Goal: Information Seeking & Learning: Learn about a topic

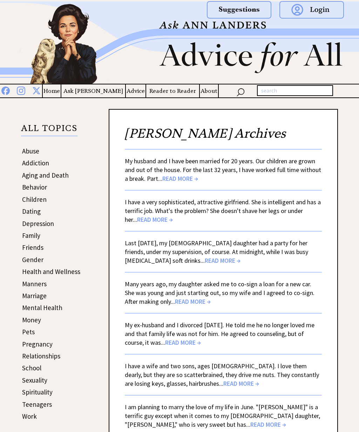
click at [35, 236] on link "Family" at bounding box center [31, 235] width 18 height 8
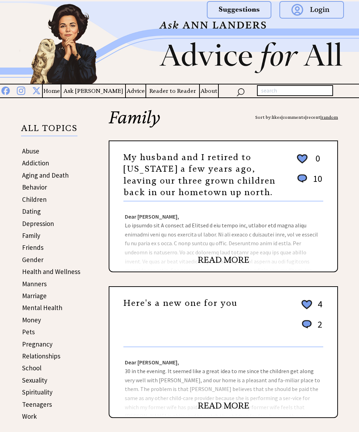
click at [239, 271] on div "READ MORE" at bounding box center [223, 264] width 228 height 16
click at [233, 265] on link "READ MORE" at bounding box center [223, 260] width 51 height 11
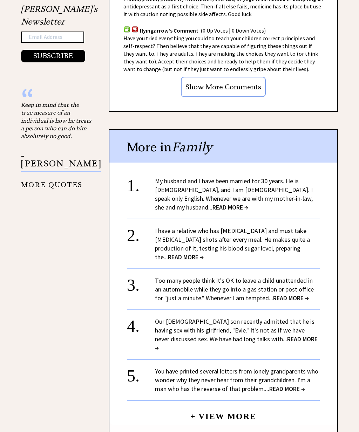
scroll to position [741, 0]
click at [238, 406] on link "+ View More" at bounding box center [223, 413] width 66 height 15
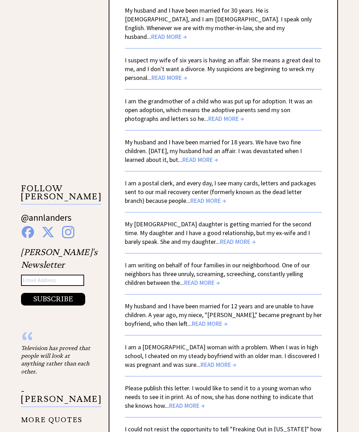
scroll to position [920, 0]
click at [220, 237] on span "READ MORE →" at bounding box center [238, 241] width 36 height 8
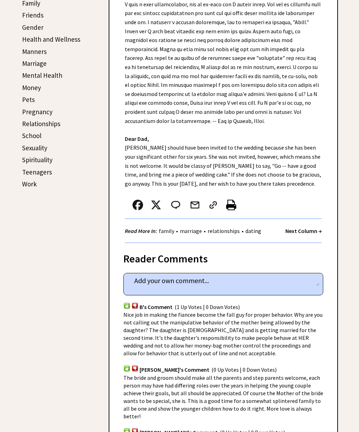
scroll to position [226, 0]
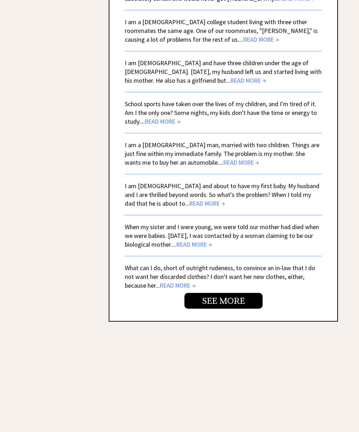
scroll to position [1910, 0]
click at [189, 199] on span "READ MORE →" at bounding box center [207, 203] width 36 height 8
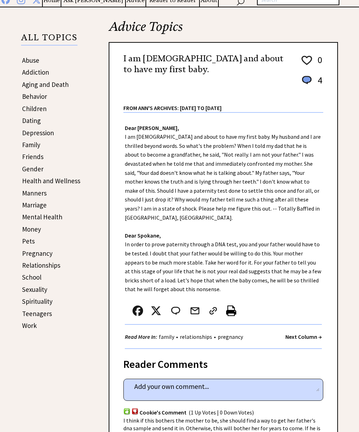
scroll to position [91, 0]
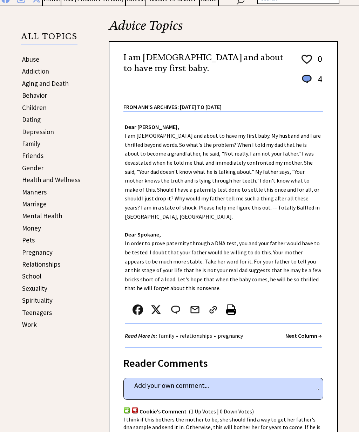
click at [261, 380] on textarea at bounding box center [223, 385] width 192 height 11
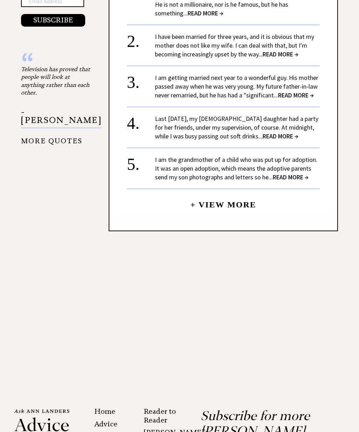
scroll to position [776, 0]
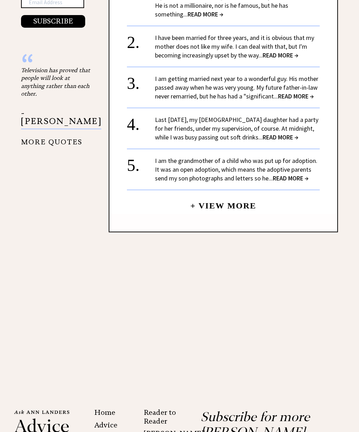
click at [244, 195] on link "+ View More" at bounding box center [223, 202] width 66 height 15
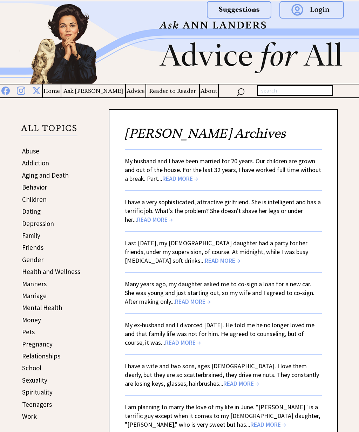
click at [39, 296] on link "Marriage" at bounding box center [34, 295] width 25 height 8
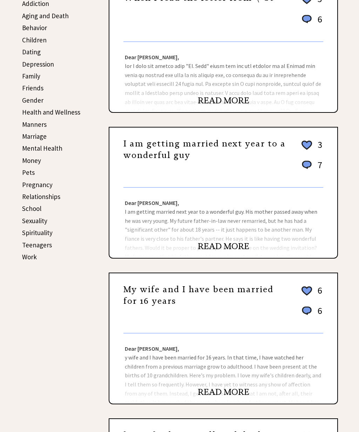
scroll to position [159, 0]
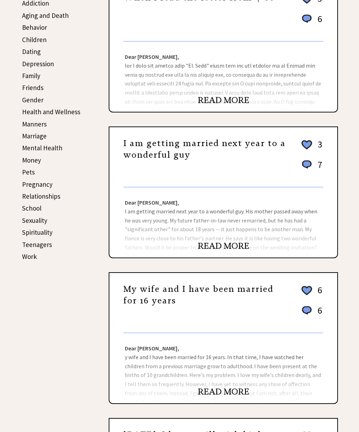
click at [232, 220] on div "Dear [PERSON_NAME], I am getting married next year to a wonderful guy. His moth…" at bounding box center [223, 223] width 228 height 70
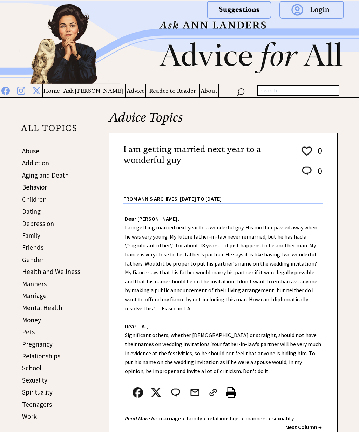
click at [291, 314] on div "Dear Ann Landers, I am getting married next year to a wonderful guy. His mother…" at bounding box center [223, 324] width 228 height 243
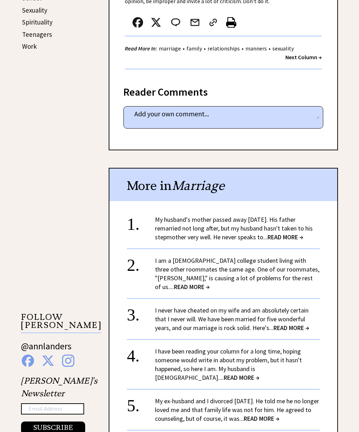
scroll to position [370, 0]
click at [294, 233] on span "READ MORE →" at bounding box center [285, 237] width 36 height 8
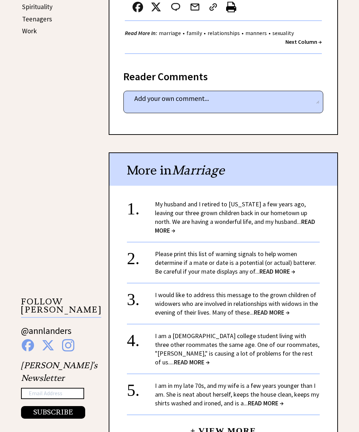
scroll to position [385, 0]
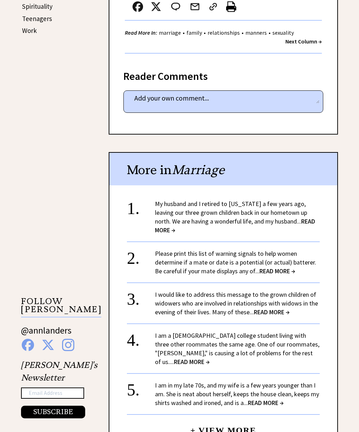
click at [209, 358] on span "READ MORE →" at bounding box center [192, 362] width 36 height 8
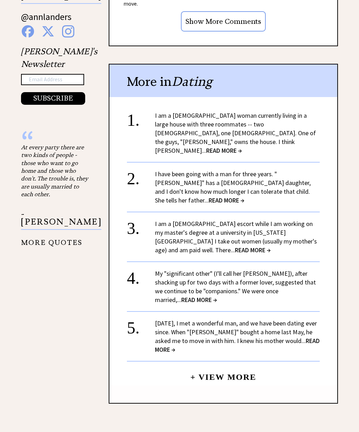
scroll to position [699, 0]
click at [244, 196] on span "READ MORE →" at bounding box center [226, 200] width 36 height 8
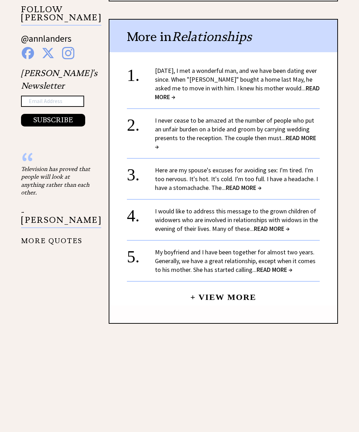
scroll to position [731, 0]
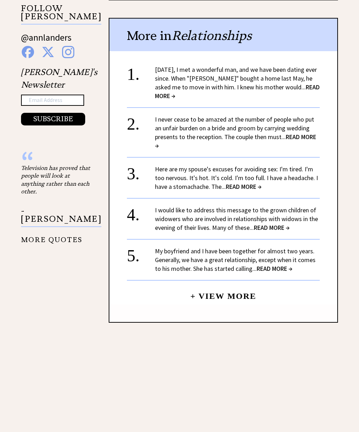
click at [242, 285] on link "+ View More" at bounding box center [223, 292] width 66 height 15
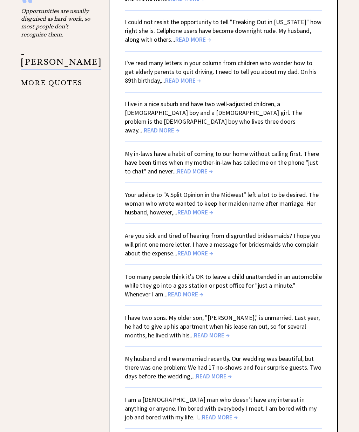
scroll to position [1327, 0]
click at [208, 208] on span "READ MORE →" at bounding box center [195, 212] width 36 height 8
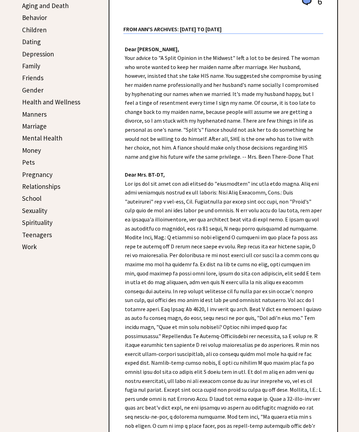
scroll to position [169, 0]
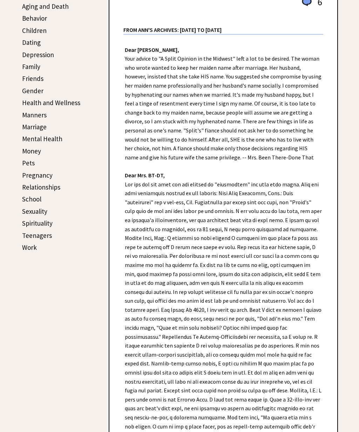
click at [37, 209] on link "Sexuality" at bounding box center [34, 211] width 25 height 8
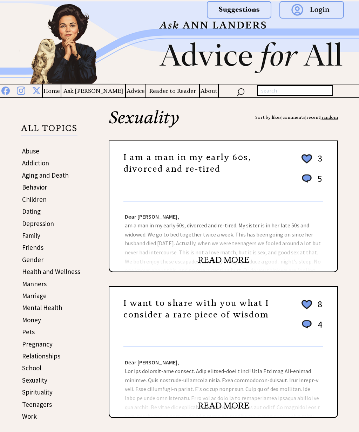
click at [214, 262] on link "READ MORE" at bounding box center [223, 260] width 51 height 11
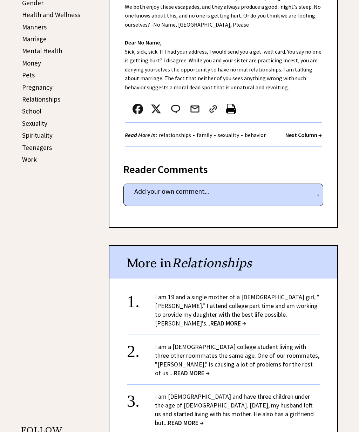
scroll to position [244, 0]
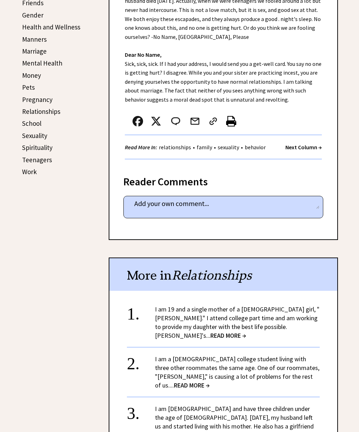
click at [246, 331] on span "READ MORE →" at bounding box center [228, 335] width 36 height 8
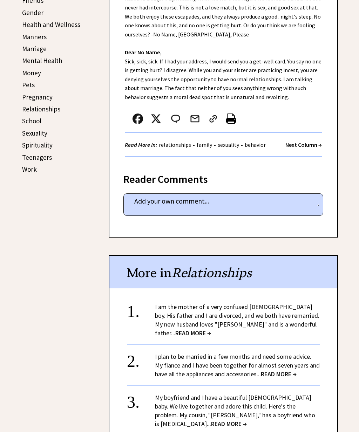
scroll to position [229, 0]
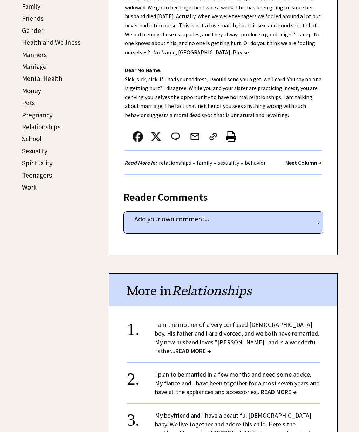
click at [27, 150] on link "Sexuality" at bounding box center [34, 151] width 25 height 8
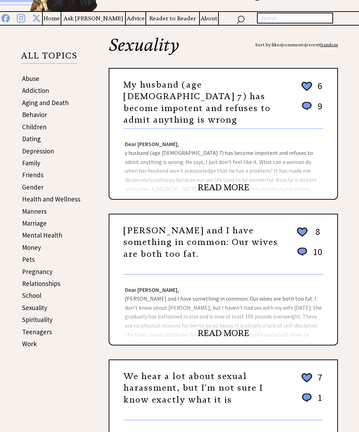
scroll to position [72, 0]
click at [30, 273] on link "Pregnancy" at bounding box center [37, 272] width 30 height 8
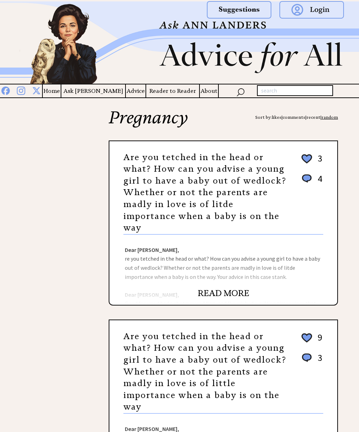
click at [235, 288] on link "READ MORE" at bounding box center [223, 293] width 51 height 11
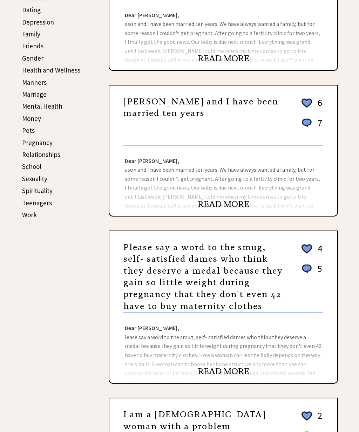
scroll to position [202, 0]
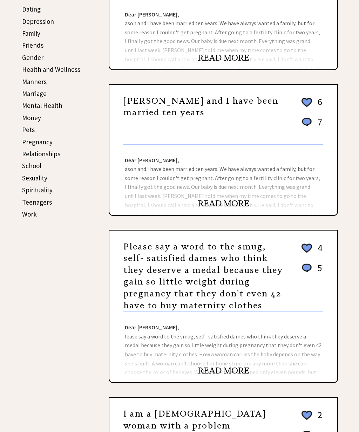
click at [211, 202] on link "READ MORE" at bounding box center [223, 204] width 51 height 11
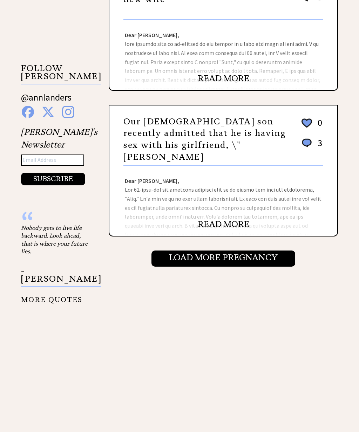
scroll to position [625, 0]
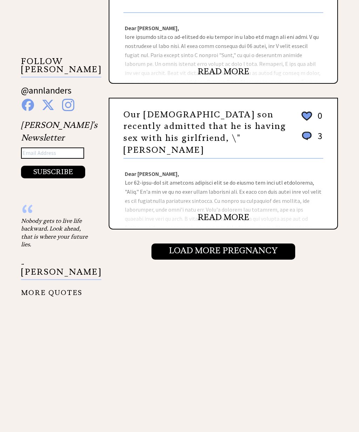
click at [175, 253] on input "Load More Pregnancy" at bounding box center [223, 252] width 144 height 16
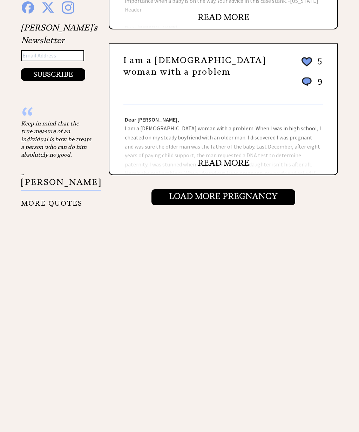
scroll to position [723, 0]
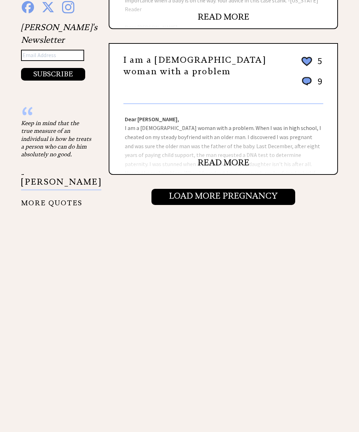
click at [172, 201] on input "Load More Pregnancy" at bounding box center [223, 197] width 144 height 16
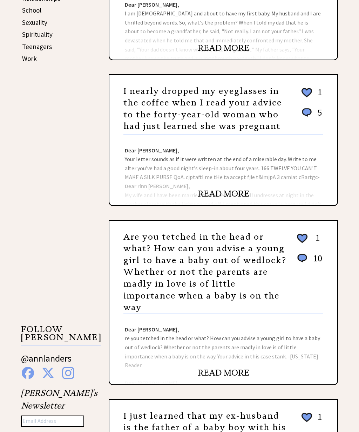
scroll to position [358, 0]
click at [208, 197] on link "READ MORE" at bounding box center [223, 193] width 51 height 11
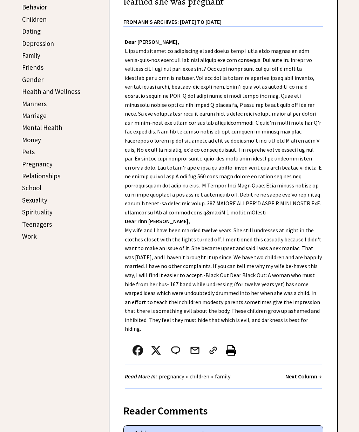
scroll to position [180, 0]
click at [308, 372] on strong "Next Column →" at bounding box center [303, 375] width 36 height 7
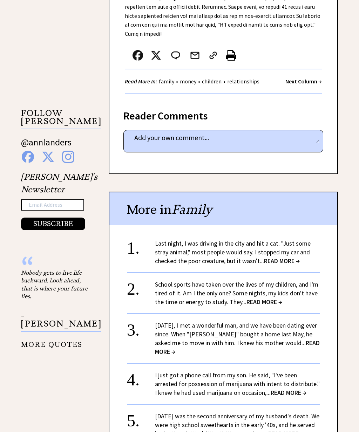
scroll to position [574, 0]
